Goal: Transaction & Acquisition: Obtain resource

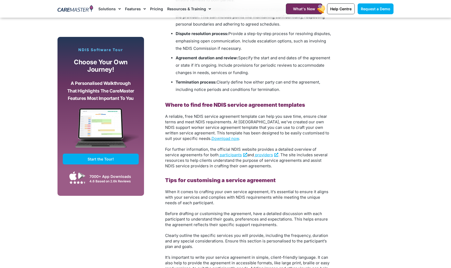
scroll to position [679, 0]
click at [212, 139] on link "Download now" at bounding box center [225, 138] width 27 height 5
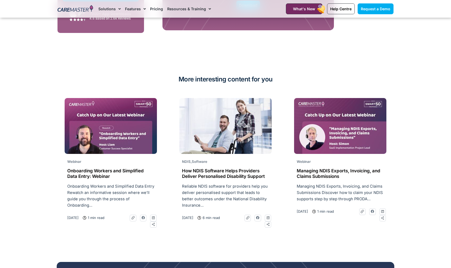
scroll to position [1173, 0]
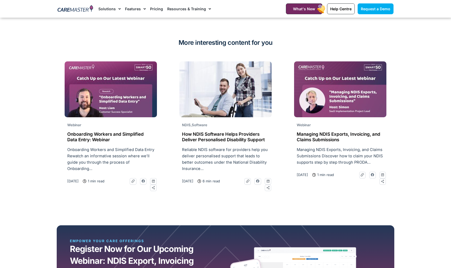
click at [110, 101] on img at bounding box center [111, 90] width 92 height 56
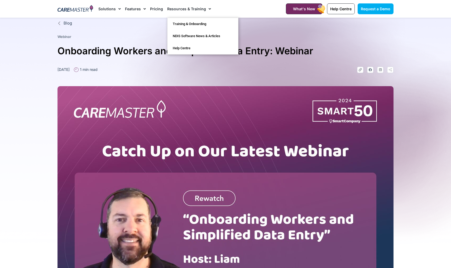
click at [206, 10] on span "Menu" at bounding box center [208, 8] width 5 height 9
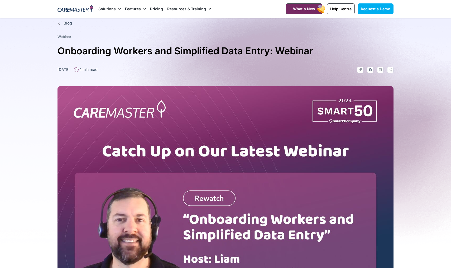
click at [206, 10] on span "Menu" at bounding box center [208, 8] width 5 height 9
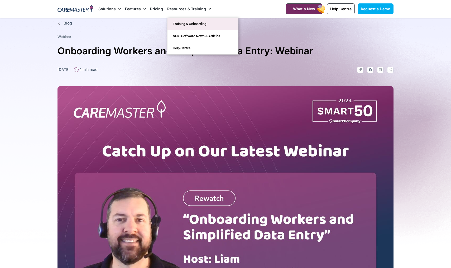
click at [197, 22] on link "Training & Onboarding" at bounding box center [203, 24] width 71 height 12
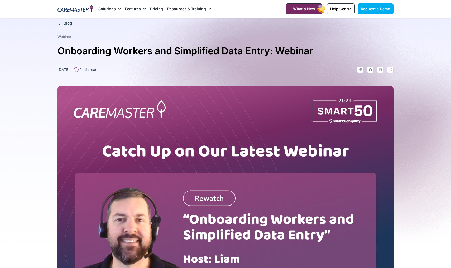
scroll to position [185, 0]
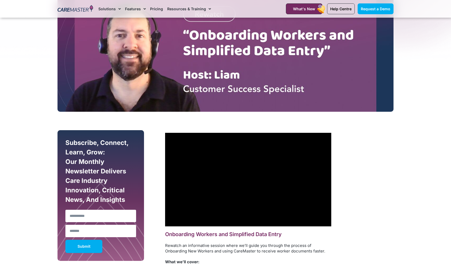
click at [156, 7] on link "Pricing" at bounding box center [156, 9] width 13 height 18
